Goal: Task Accomplishment & Management: Use online tool/utility

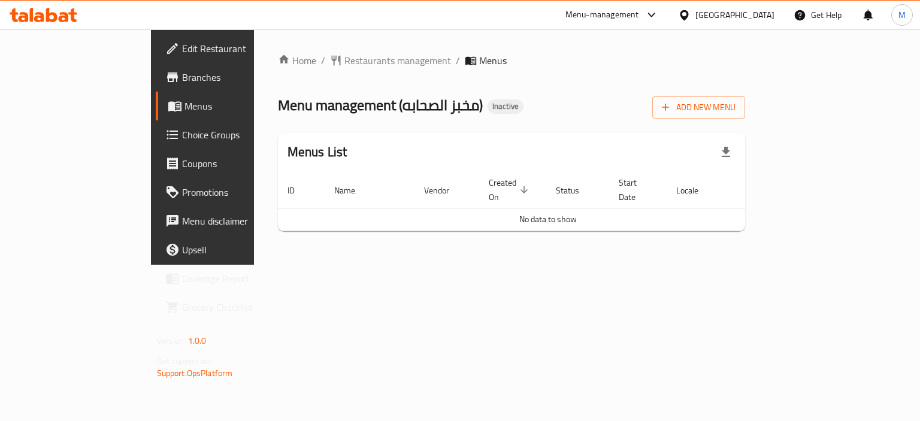
click at [746, 120] on div "Home / Restaurants management / Menus Menu management ( مخبز الصحابه ) Inactive…" at bounding box center [512, 147] width 468 height 188
click at [736, 101] on span "Add New Menu" at bounding box center [699, 107] width 74 height 15
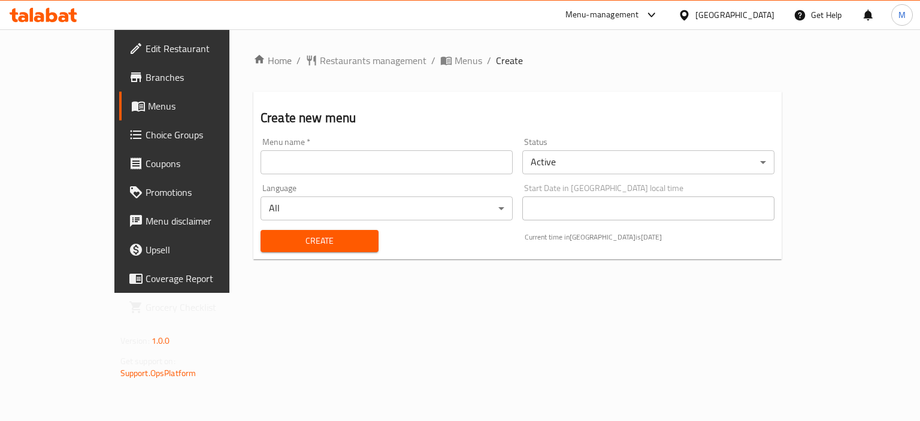
click at [357, 170] on input "text" at bounding box center [387, 162] width 252 height 24
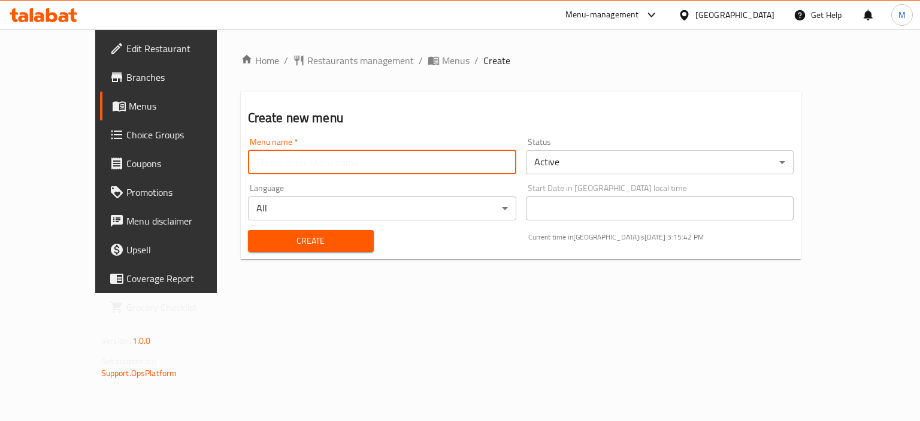
type input "new"
click at [266, 214] on body "​ Menu-management [GEOGRAPHIC_DATA] Get Help M Edit Restaurant Branches Menus C…" at bounding box center [460, 225] width 920 height 392
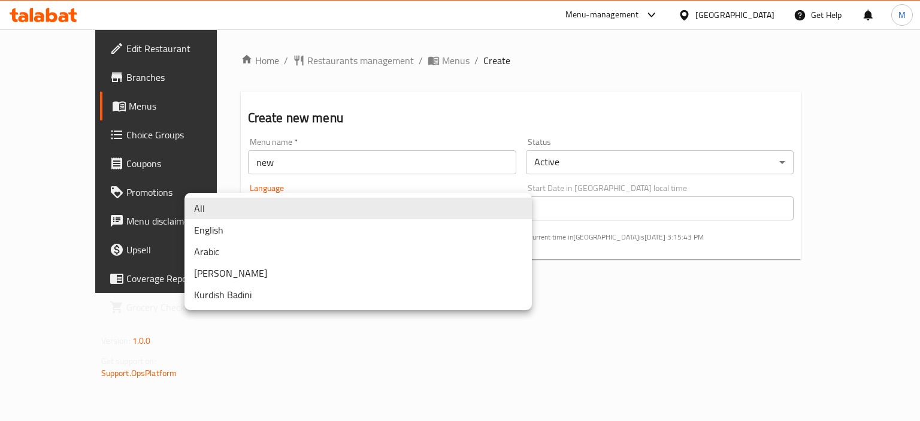
click at [314, 143] on div at bounding box center [460, 210] width 920 height 421
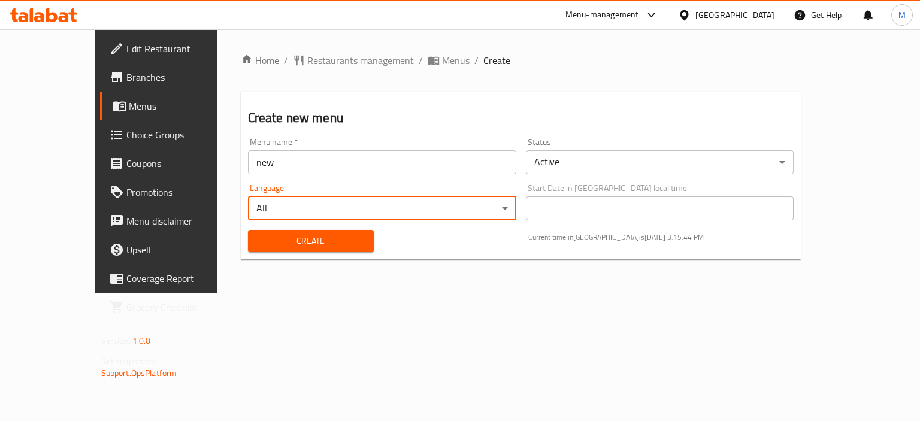
click at [273, 246] on span "Create" at bounding box center [311, 241] width 107 height 15
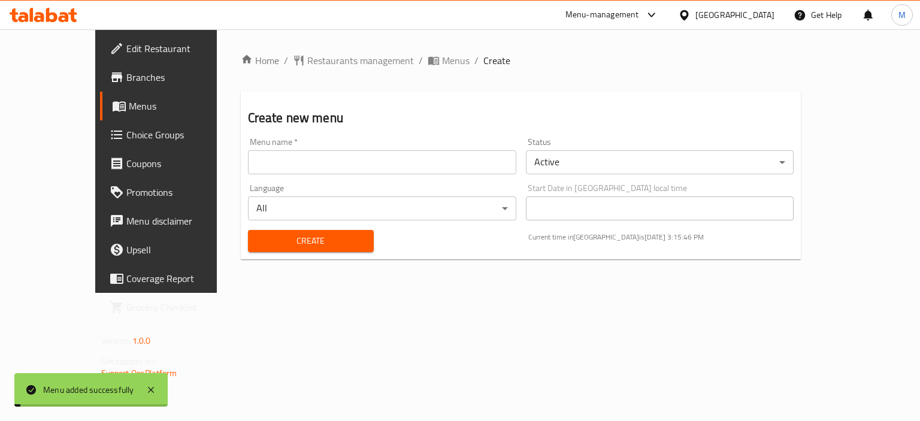
click at [442, 61] on span "Menus" at bounding box center [456, 60] width 28 height 14
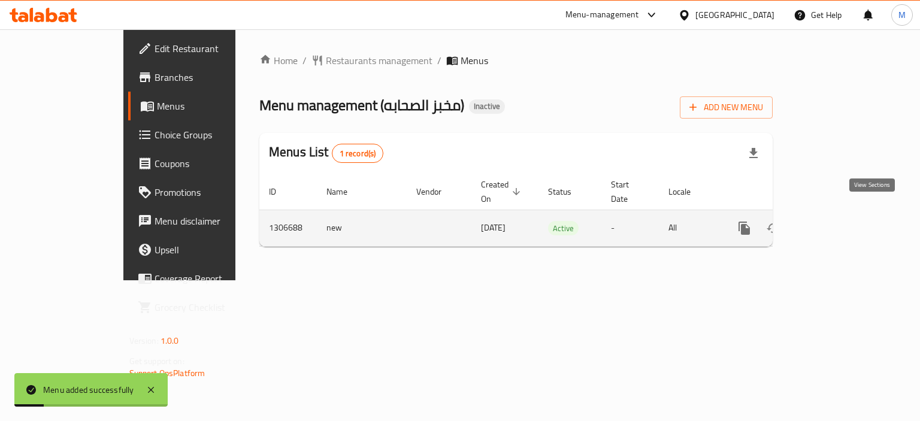
click at [845, 214] on link "enhanced table" at bounding box center [831, 228] width 29 height 29
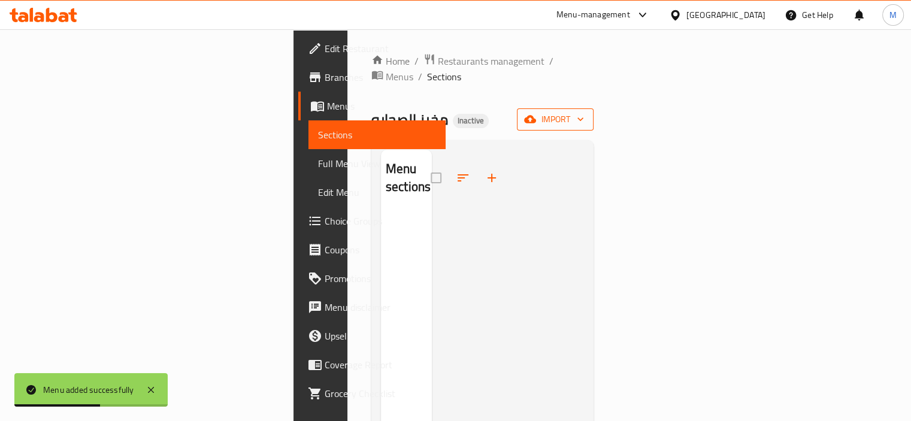
click at [584, 112] on span "import" at bounding box center [556, 119] width 58 height 15
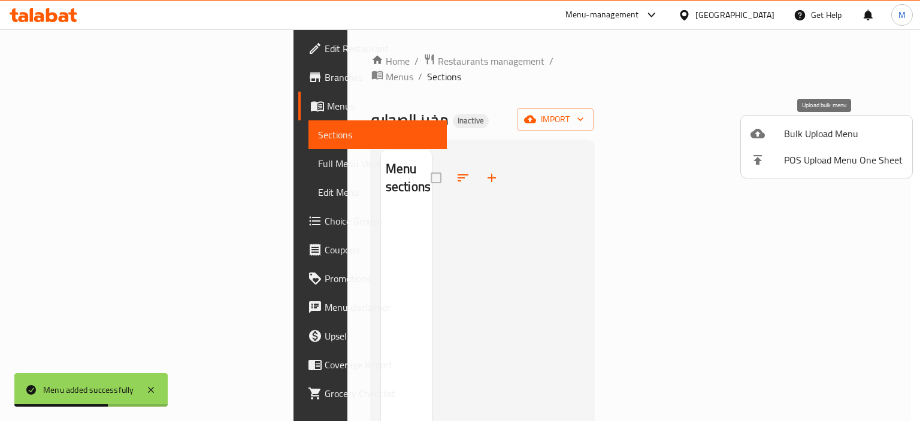
click at [787, 128] on span "Bulk Upload Menu" at bounding box center [843, 133] width 119 height 14
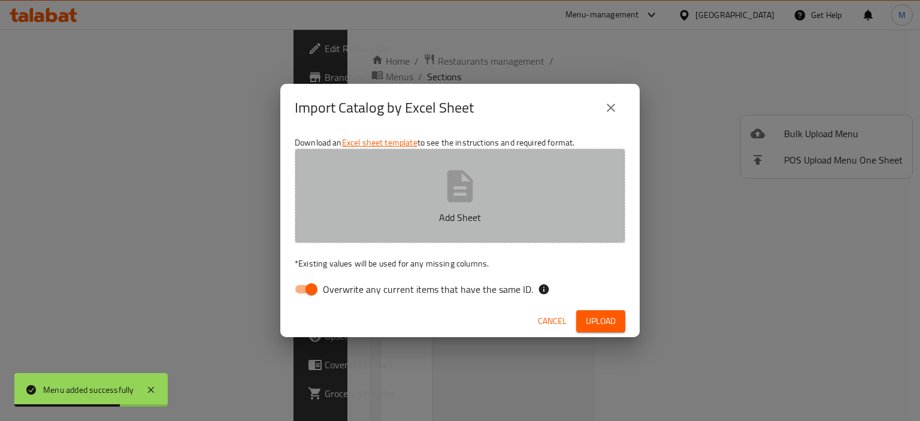
click at [531, 182] on button "Add Sheet" at bounding box center [460, 196] width 331 height 95
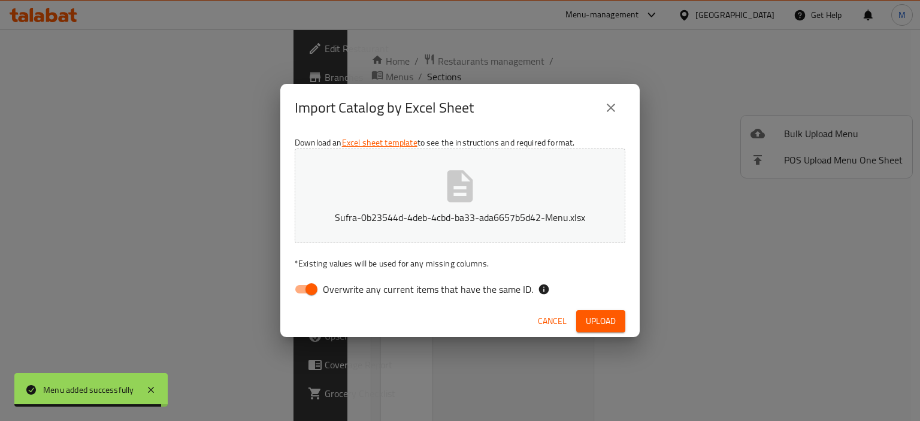
click at [446, 285] on span "Overwrite any current items that have the same ID." at bounding box center [428, 289] width 210 height 14
click at [346, 285] on input "Overwrite any current items that have the same ID." at bounding box center [311, 289] width 68 height 23
checkbox input "false"
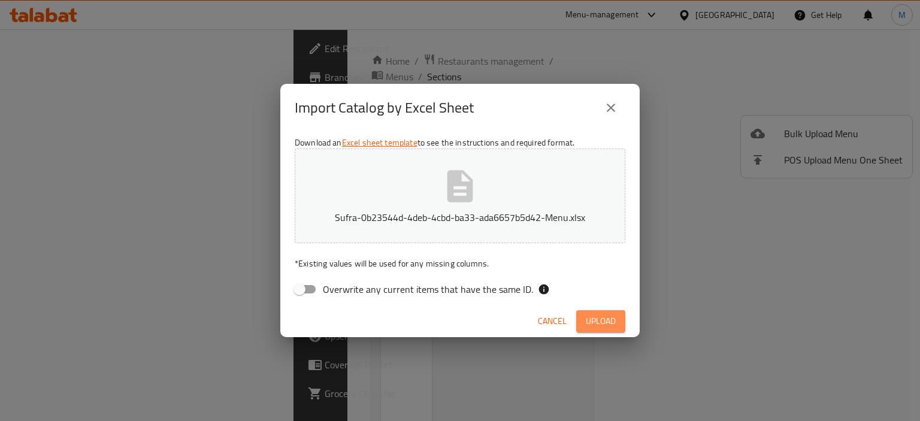
click at [602, 327] on span "Upload" at bounding box center [601, 321] width 30 height 15
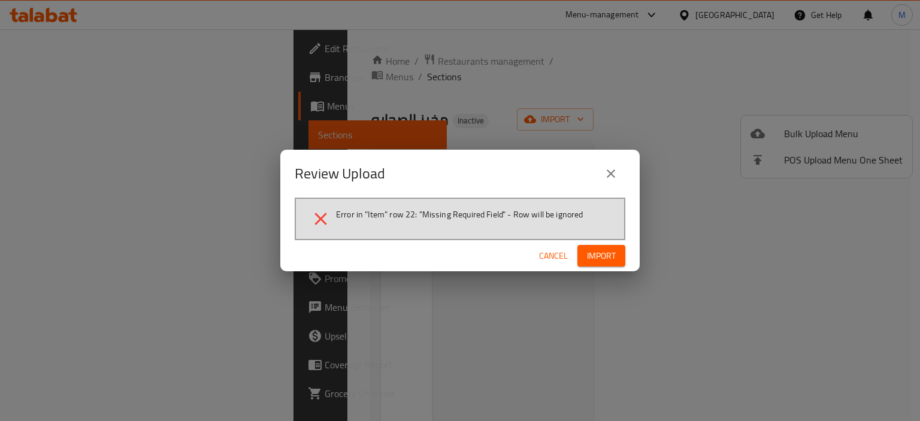
click at [721, 335] on div "Review Upload Error in "Item" row 22: "Missing Required Field" - Row will be ig…" at bounding box center [460, 210] width 920 height 421
click at [561, 261] on span "Cancel" at bounding box center [553, 256] width 29 height 15
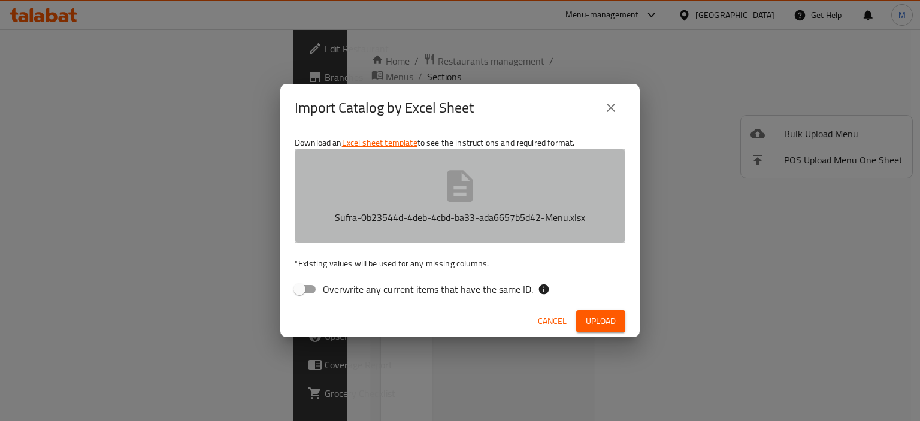
click at [521, 197] on button "Sufra-0b23544d-4deb-4cbd-ba33-ada6657b5d42-Menu.xlsx" at bounding box center [460, 196] width 331 height 95
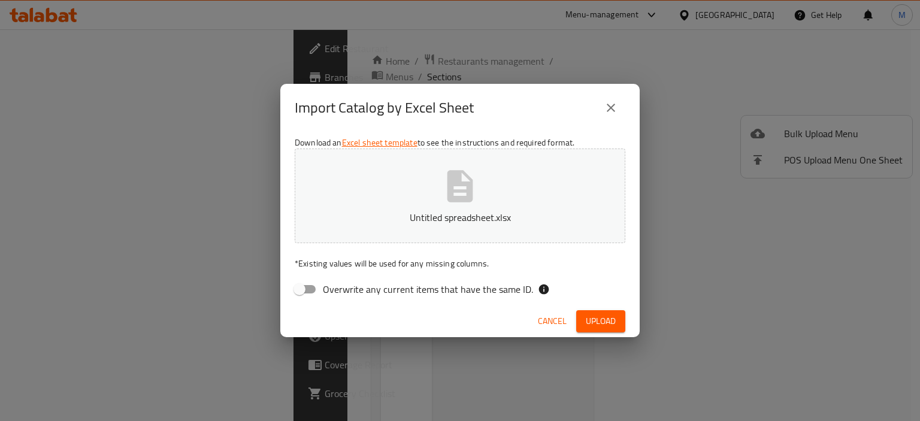
click at [593, 321] on span "Upload" at bounding box center [601, 321] width 30 height 15
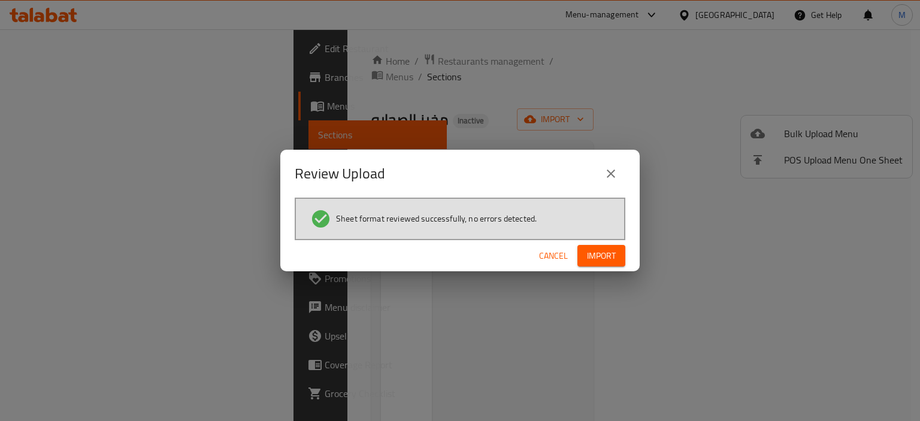
click at [587, 251] on span "Import" at bounding box center [601, 256] width 29 height 15
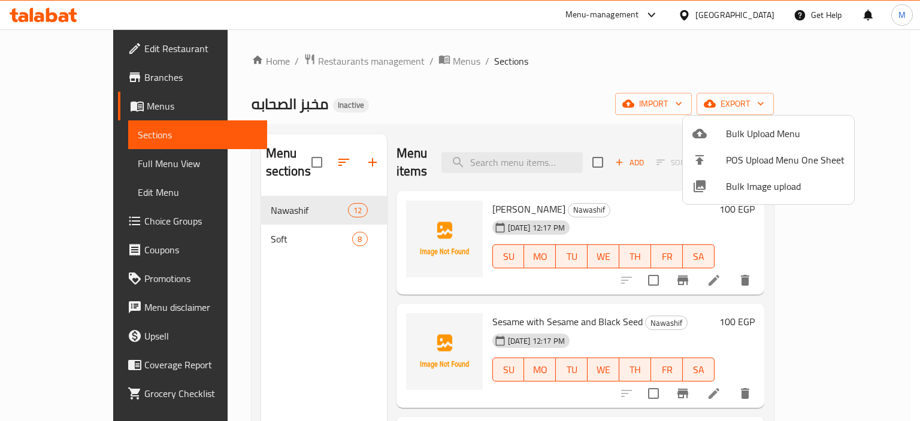
click at [698, 65] on div at bounding box center [460, 210] width 920 height 421
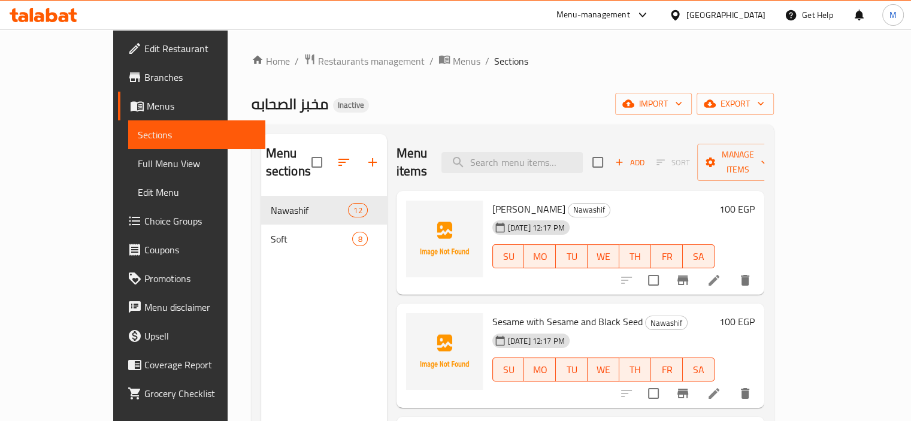
click at [519, 95] on div "مخبز الصحابه Inactive import export" at bounding box center [513, 104] width 522 height 22
click at [685, 103] on icon "button" at bounding box center [679, 104] width 12 height 12
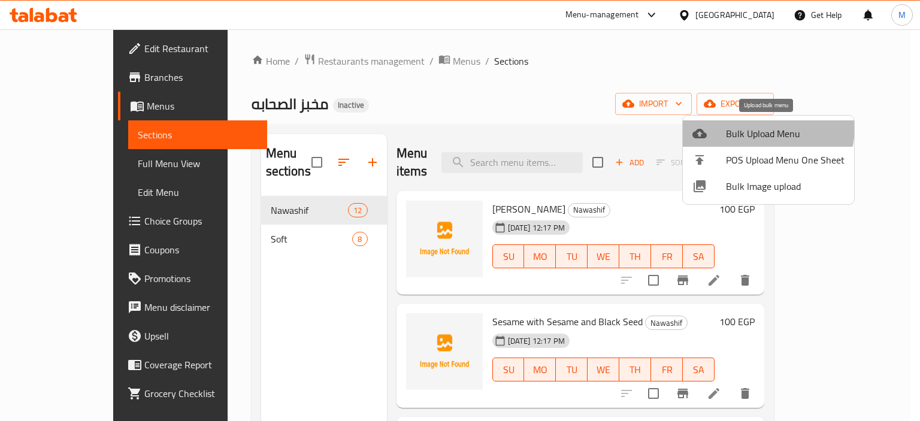
click at [740, 126] on span "Bulk Upload Menu" at bounding box center [785, 133] width 119 height 14
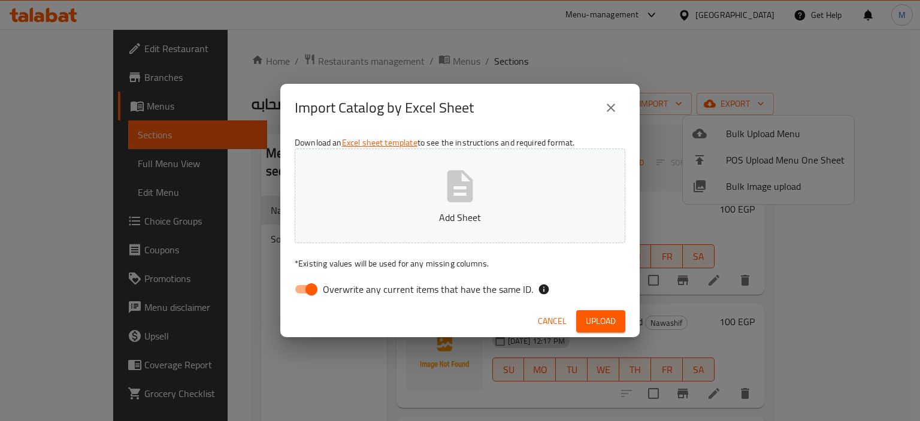
click at [474, 208] on button "Add Sheet" at bounding box center [460, 196] width 331 height 95
click at [434, 287] on span "Overwrite any current items that have the same ID." at bounding box center [428, 289] width 210 height 14
click at [346, 287] on input "Overwrite any current items that have the same ID." at bounding box center [311, 289] width 68 height 23
checkbox input "false"
click at [593, 321] on span "Upload" at bounding box center [601, 321] width 30 height 15
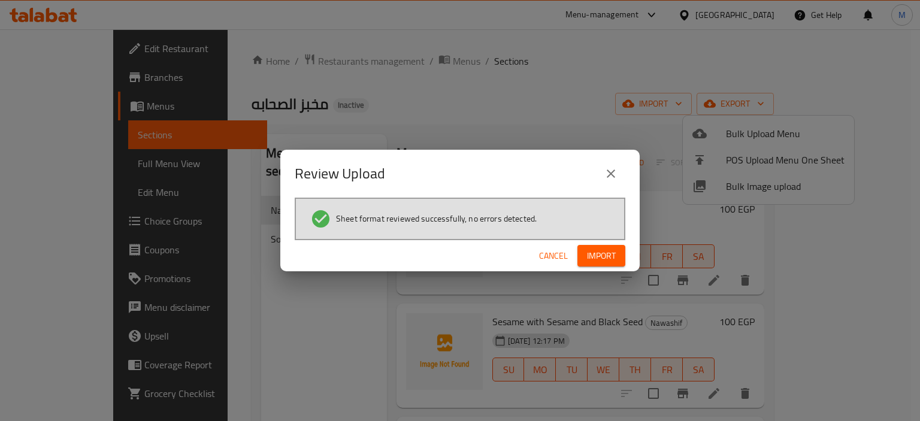
click at [611, 242] on div "Cancel Import" at bounding box center [459, 256] width 359 height 32
click at [609, 253] on span "Import" at bounding box center [601, 256] width 29 height 15
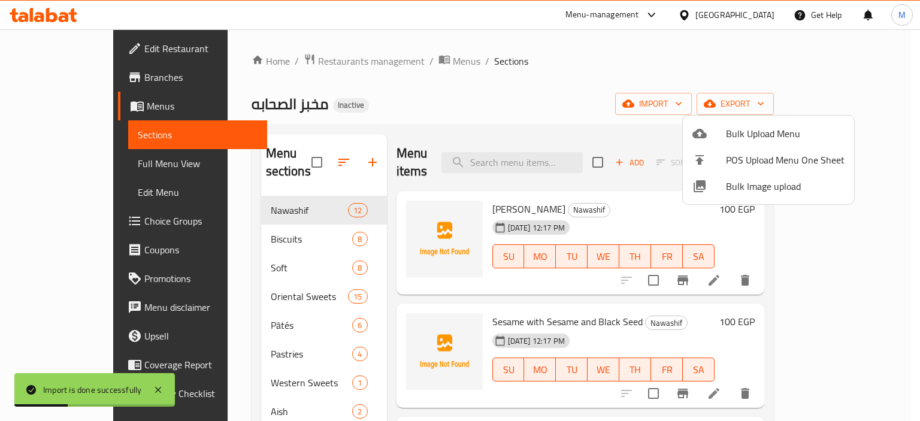
click at [65, 150] on div at bounding box center [460, 210] width 920 height 421
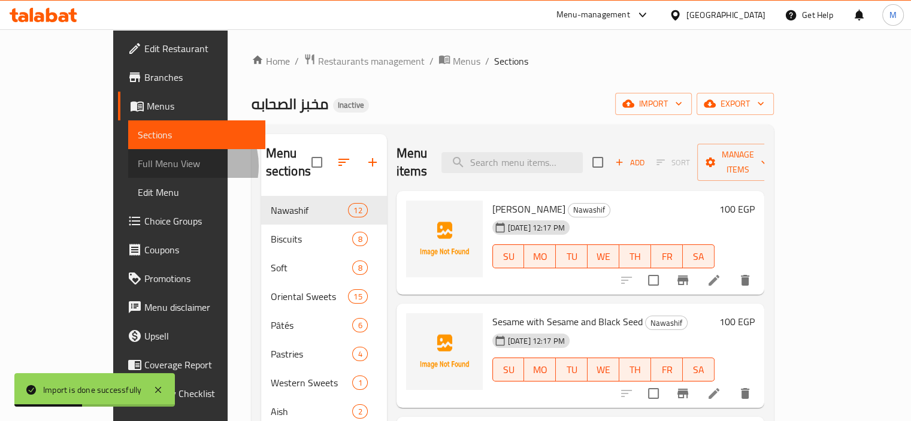
click at [138, 166] on span "Full Menu View" at bounding box center [197, 163] width 118 height 14
